Goal: Find specific page/section: Find specific page/section

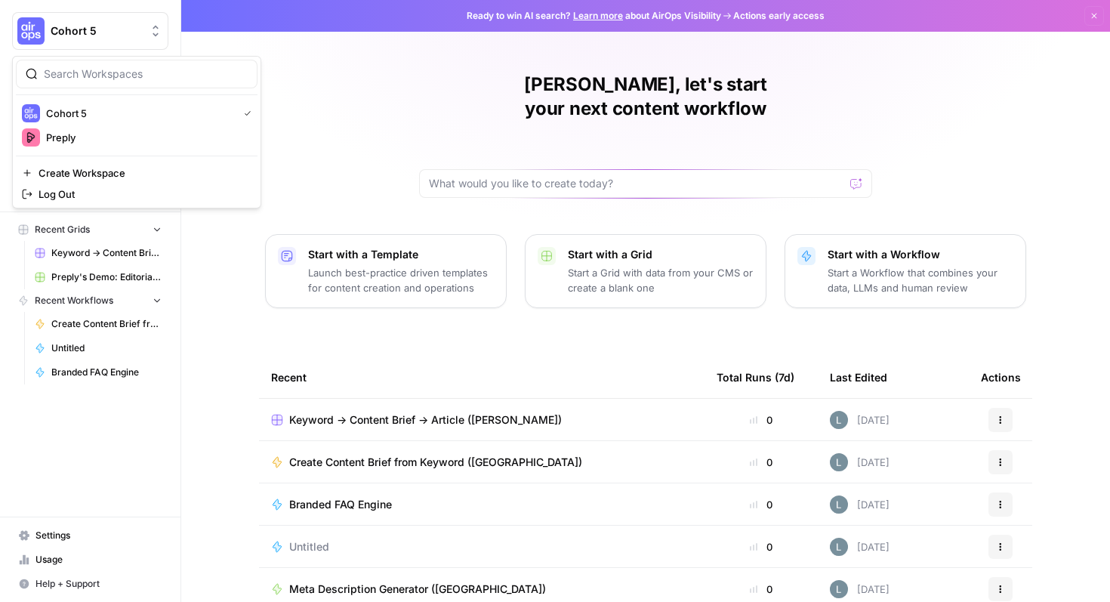
click at [144, 25] on div "Cohort 5" at bounding box center [107, 30] width 112 height 15
click at [109, 131] on span "Preply" at bounding box center [145, 137] width 199 height 15
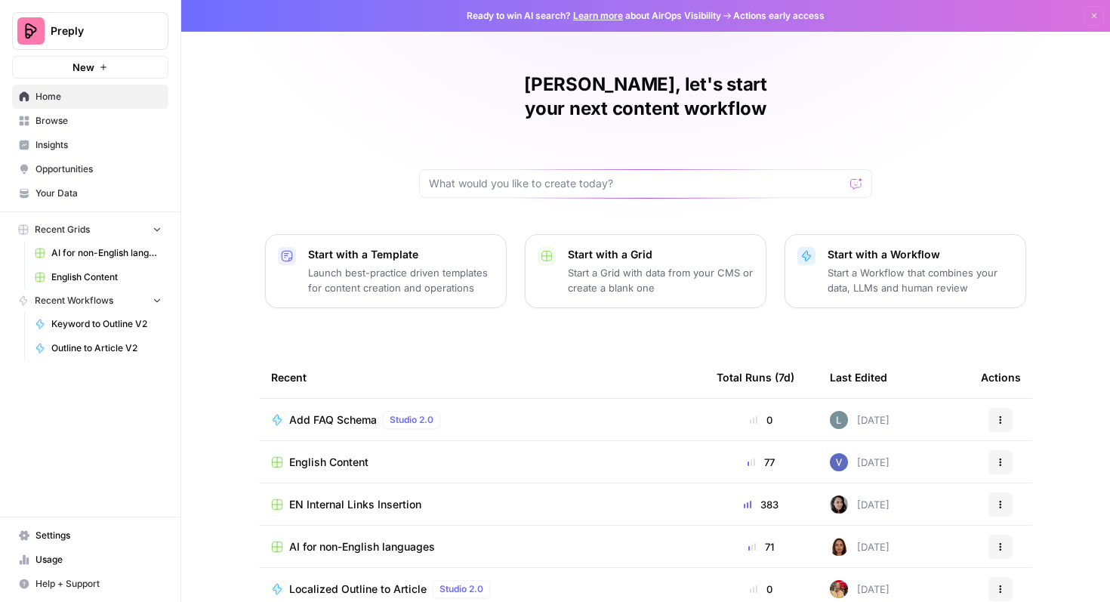
click at [103, 276] on span "English Content" at bounding box center [106, 277] width 110 height 14
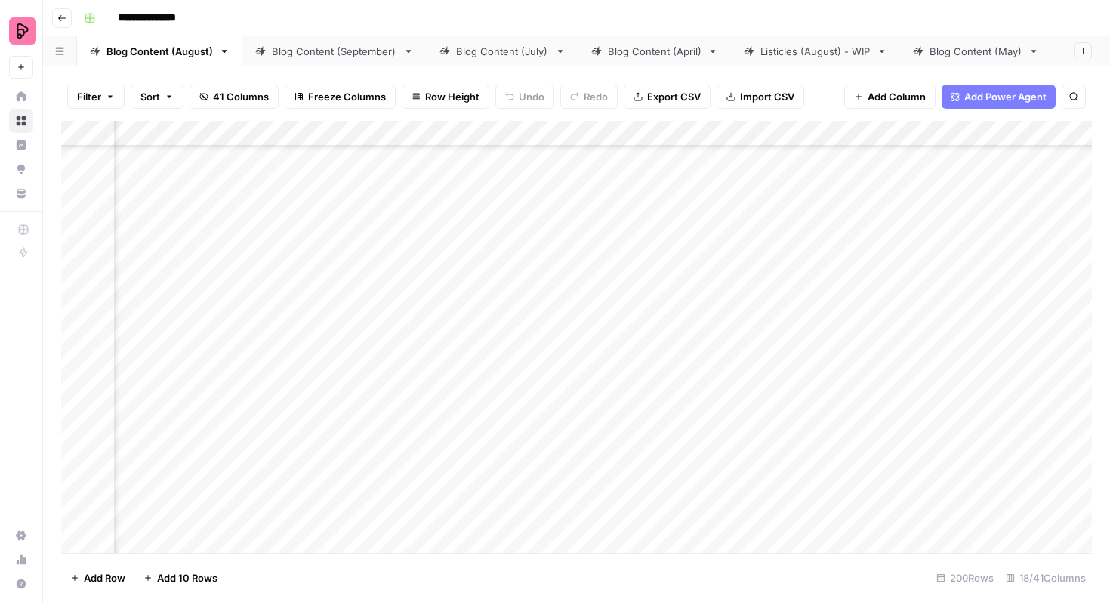
scroll to position [5309, 245]
click at [311, 54] on div "Blog Content (September)" at bounding box center [334, 51] width 125 height 15
